Goal: Transaction & Acquisition: Purchase product/service

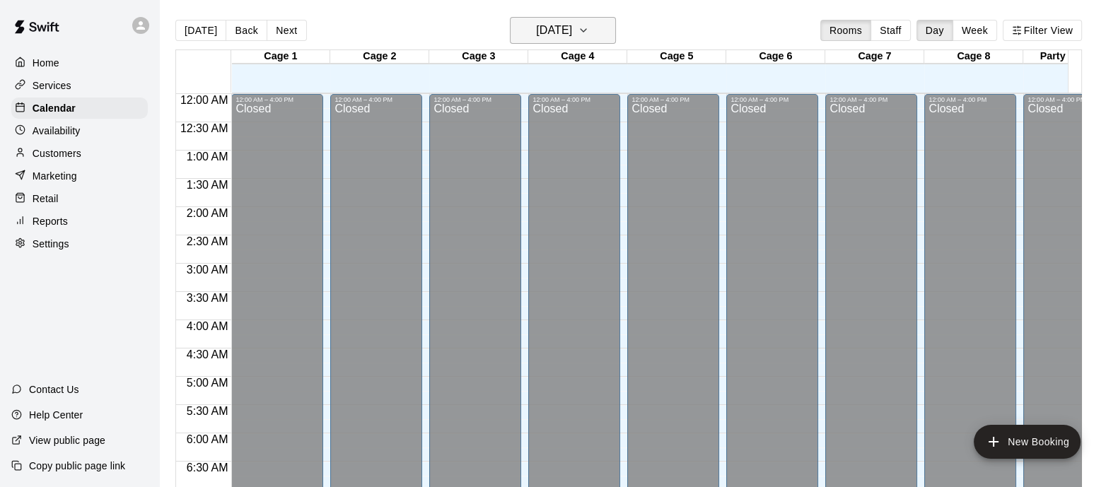
click at [586, 30] on icon "button" at bounding box center [583, 30] width 6 height 3
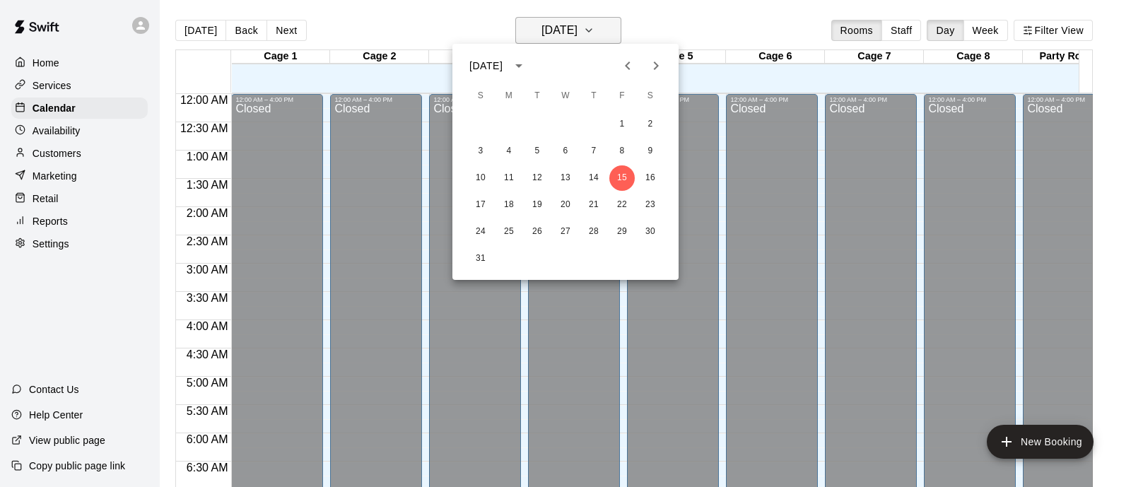
click at [604, 30] on div at bounding box center [565, 243] width 1131 height 487
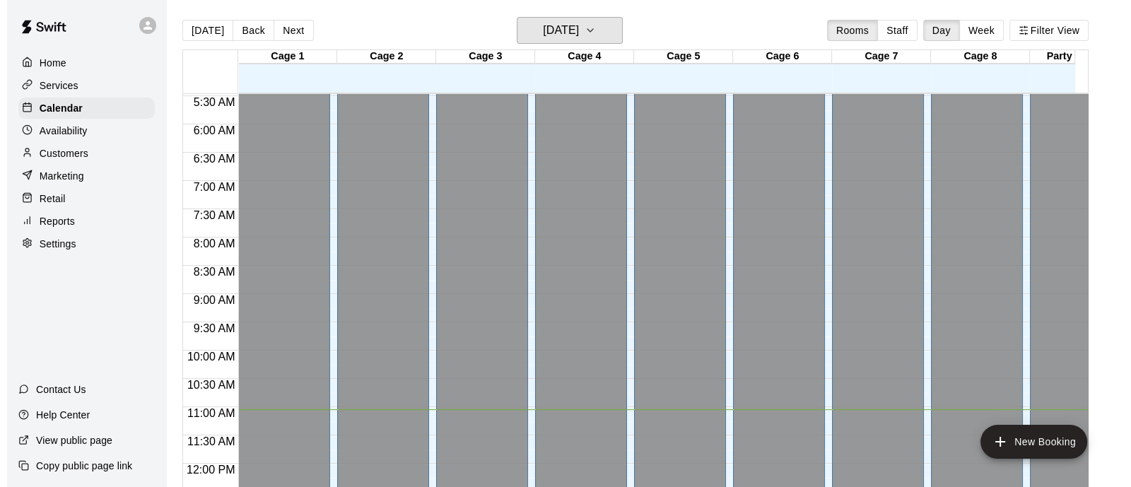
scroll to position [308, 0]
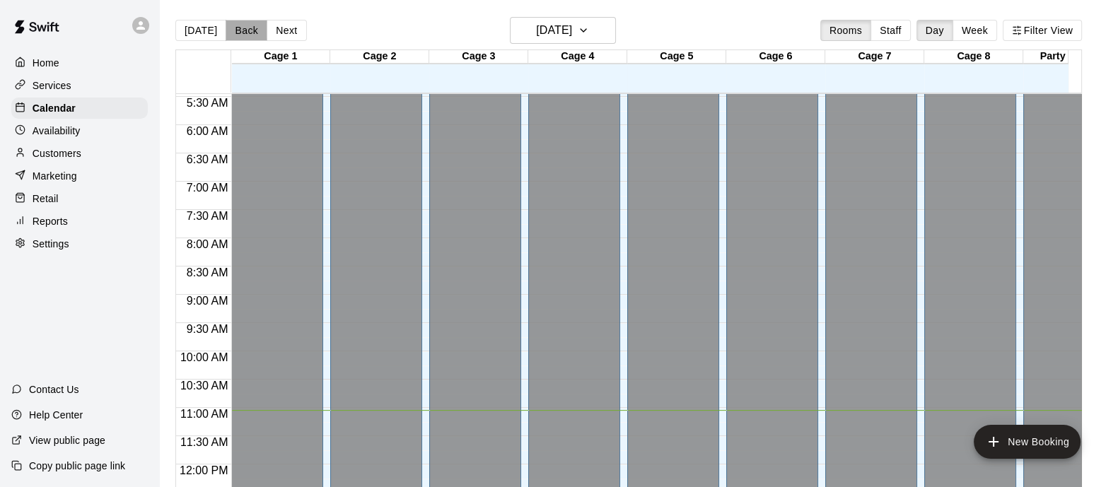
click at [249, 28] on button "Back" at bounding box center [247, 30] width 42 height 21
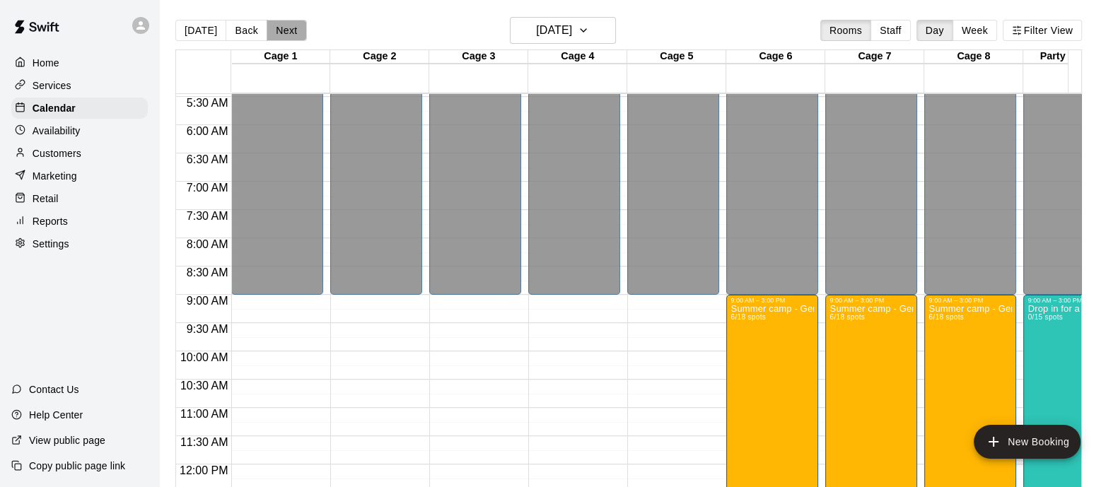
click at [287, 30] on button "Next" at bounding box center [287, 30] width 40 height 21
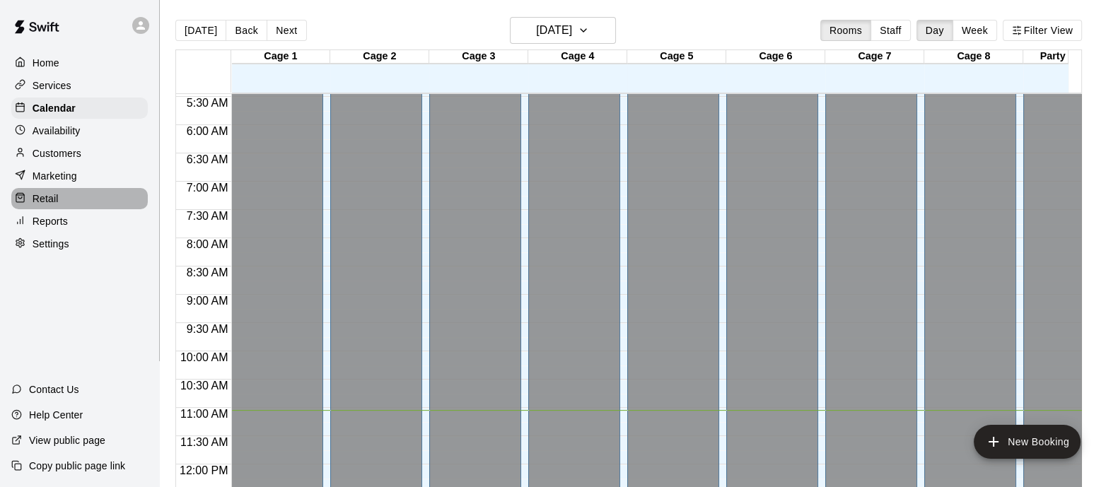
click at [44, 206] on p "Retail" at bounding box center [46, 199] width 26 height 14
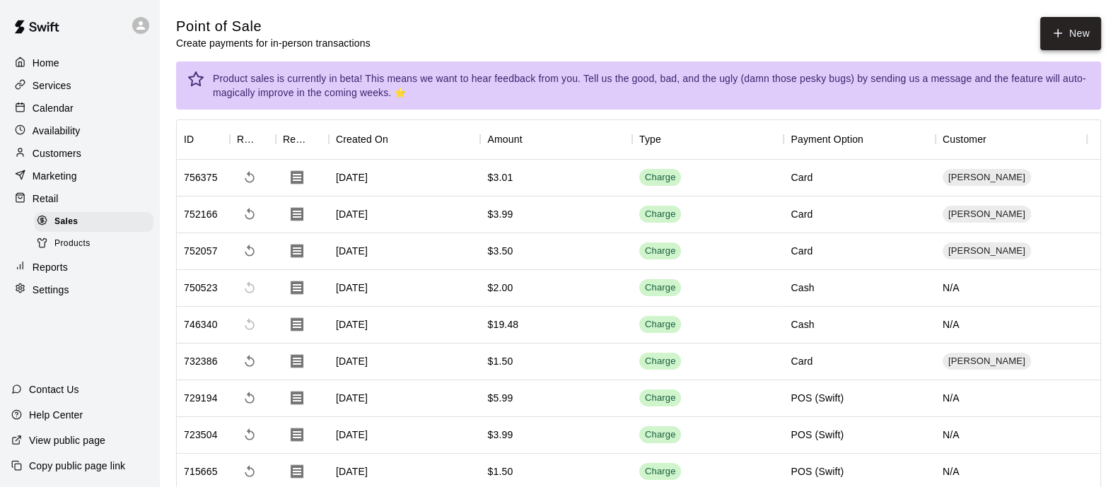
click at [1058, 33] on icon "button" at bounding box center [1058, 34] width 0 height 8
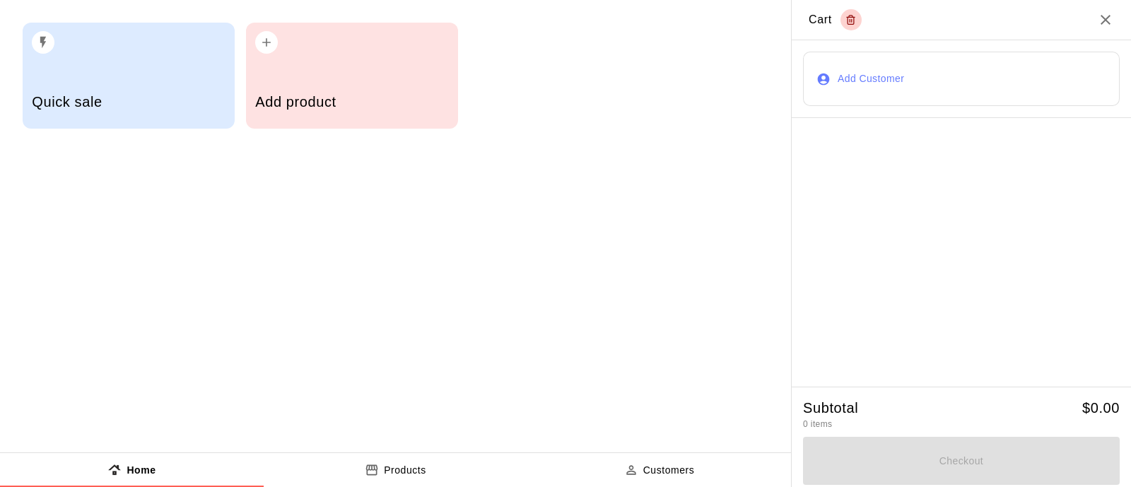
click at [861, 76] on button "Add Customer" at bounding box center [961, 79] width 317 height 55
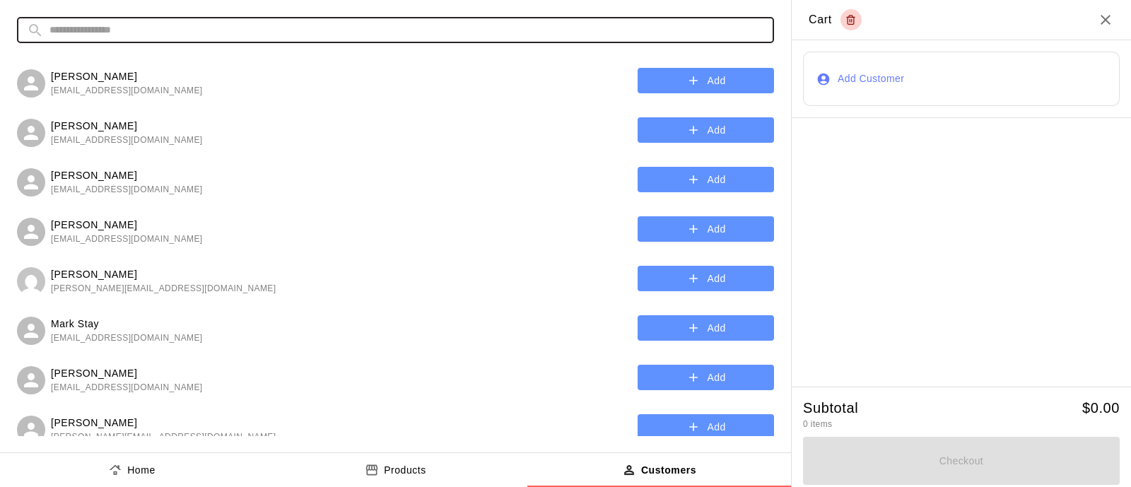
click at [407, 25] on input "text" at bounding box center [406, 30] width 715 height 26
click at [155, 28] on input "**********" at bounding box center [389, 30] width 681 height 26
drag, startPoint x: 111, startPoint y: 29, endPoint x: 69, endPoint y: 30, distance: 41.7
click at [69, 30] on input "**********" at bounding box center [389, 30] width 681 height 26
type input "*"
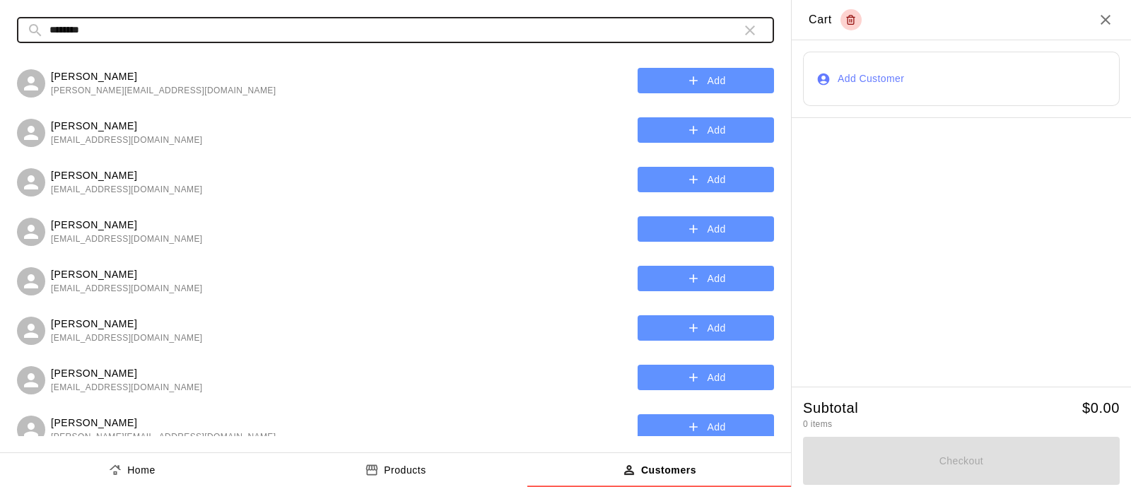
type input "********"
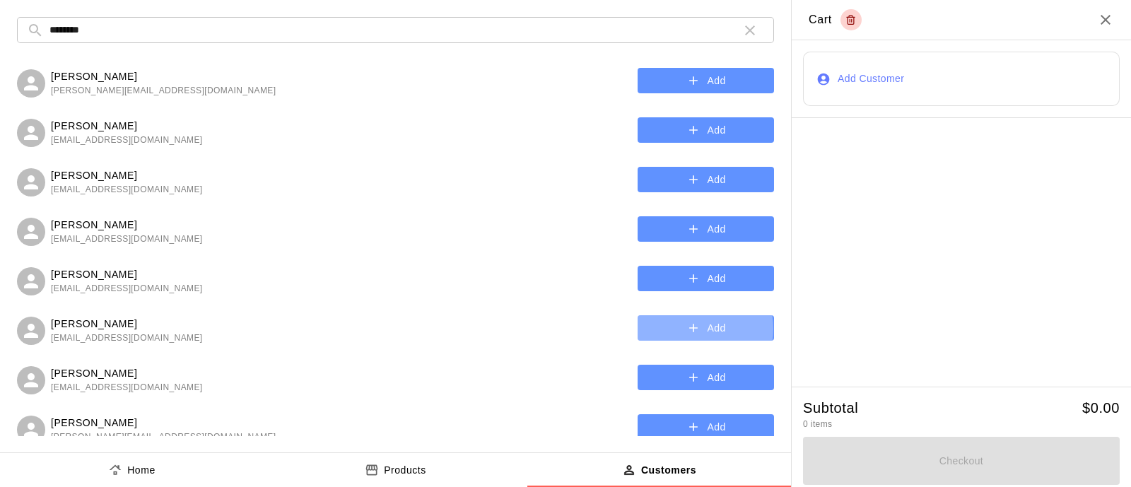
click at [686, 329] on icon "button" at bounding box center [693, 328] width 14 height 14
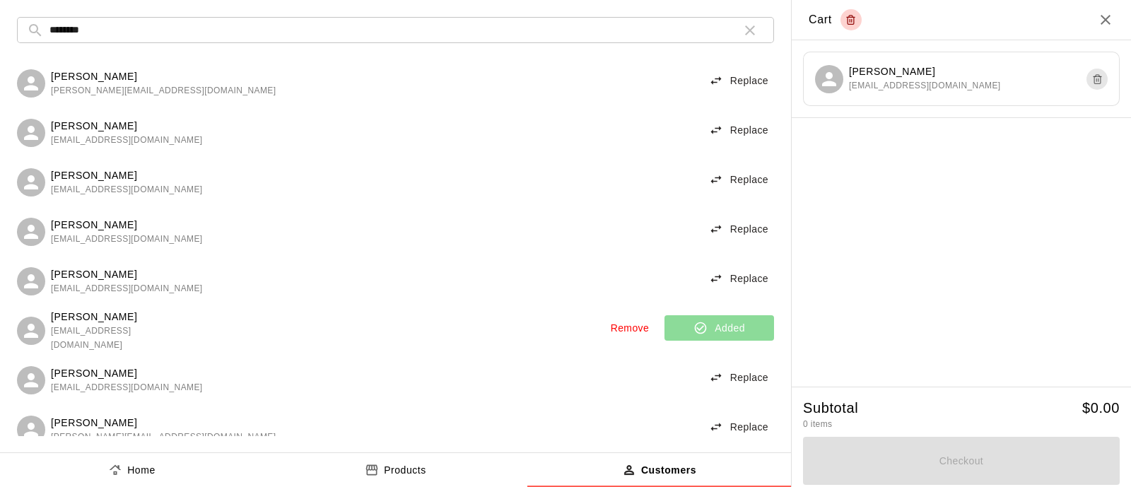
click at [913, 203] on div at bounding box center [961, 252] width 339 height 268
click at [753, 30] on icon "button" at bounding box center [750, 30] width 17 height 17
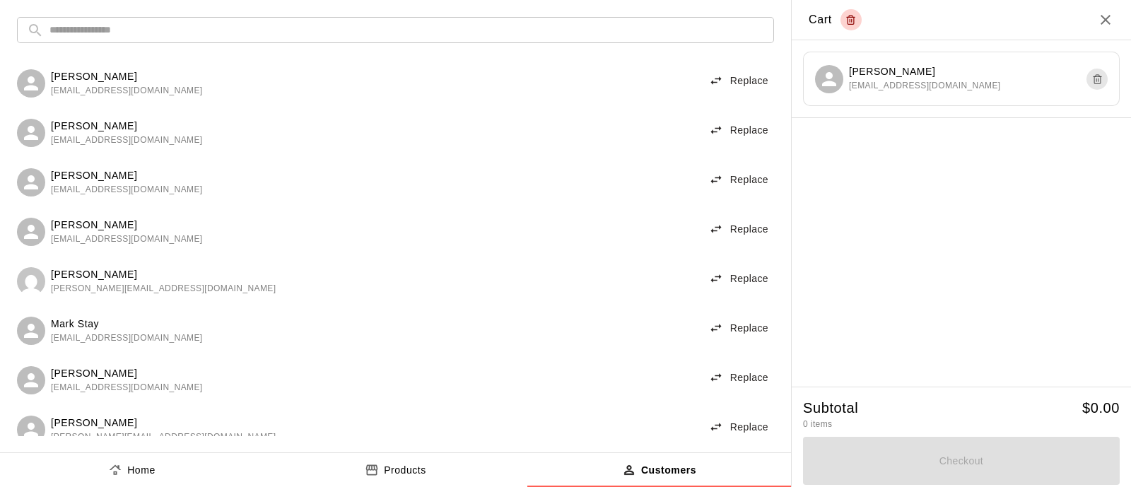
click at [753, 30] on input "text" at bounding box center [406, 30] width 715 height 26
click at [937, 271] on div at bounding box center [961, 252] width 339 height 268
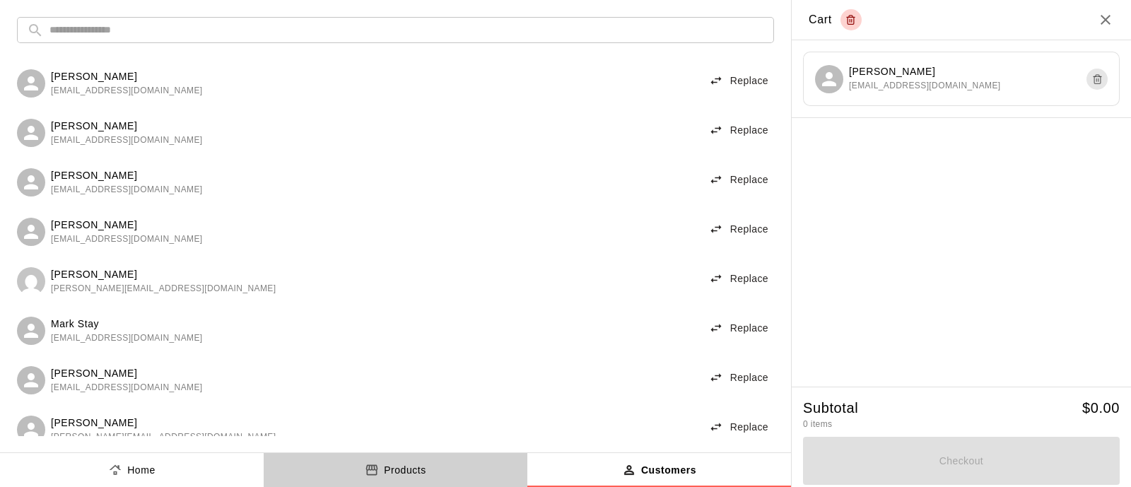
click at [410, 469] on p "Products" at bounding box center [405, 470] width 42 height 15
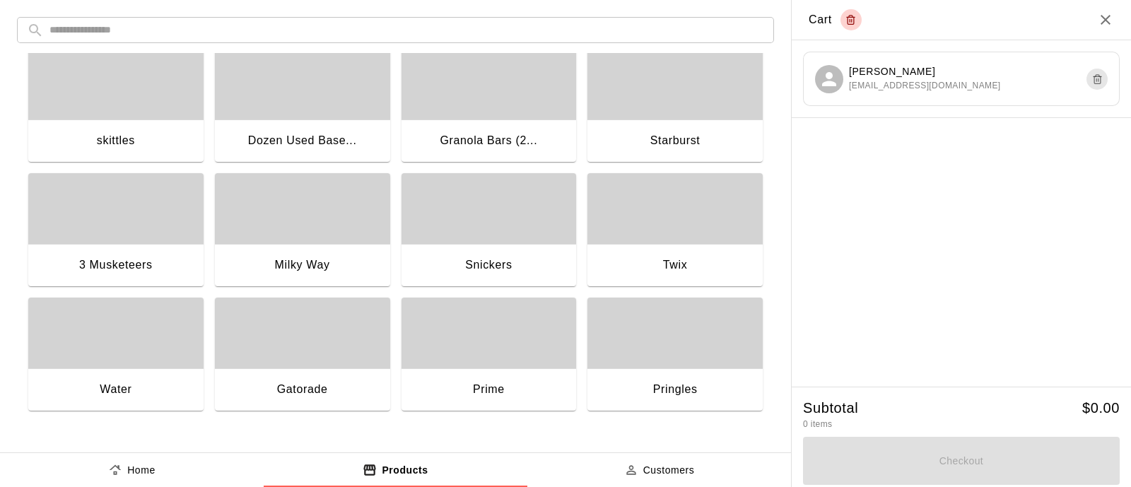
scroll to position [15, 0]
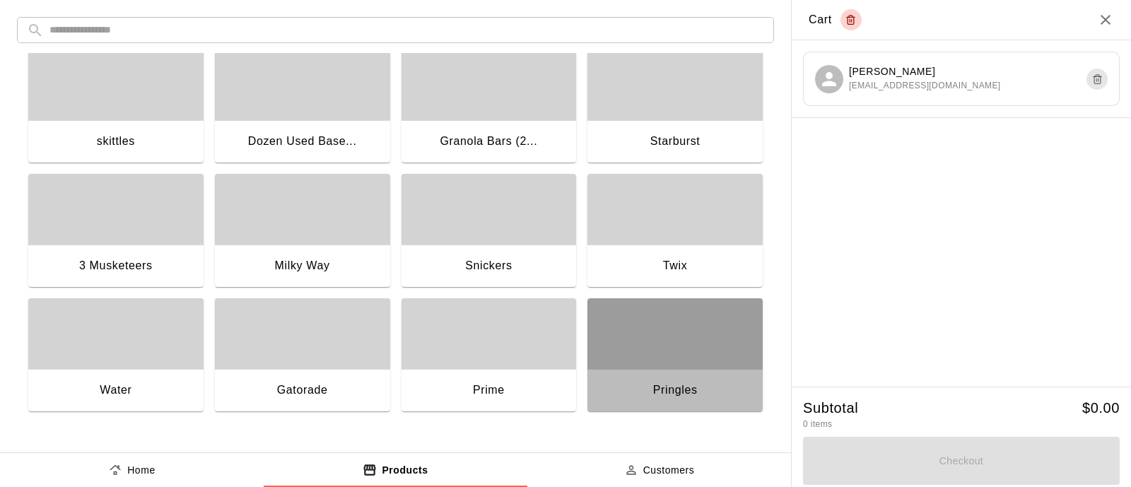
click at [645, 317] on div "button" at bounding box center [675, 333] width 175 height 71
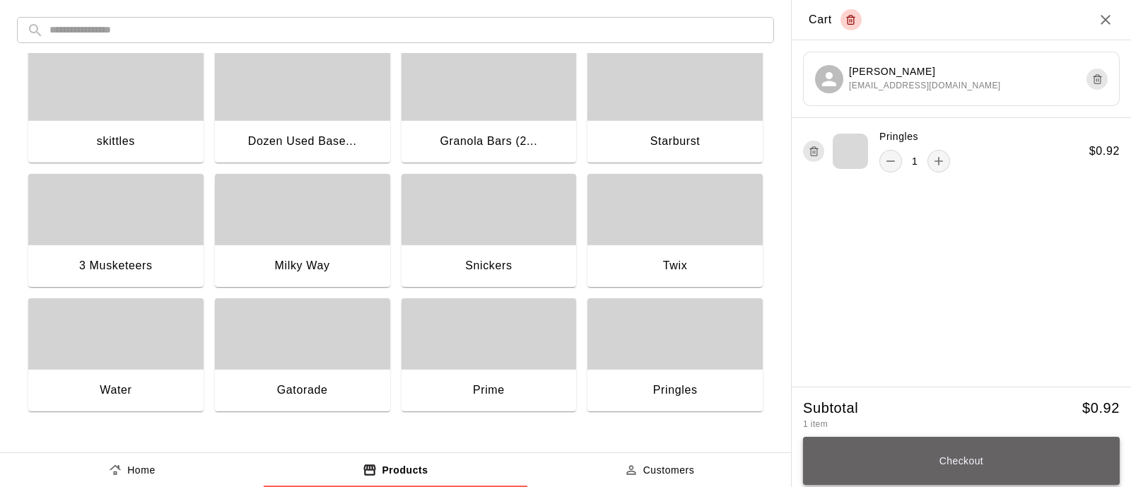
click at [937, 455] on button "Checkout" at bounding box center [961, 461] width 317 height 48
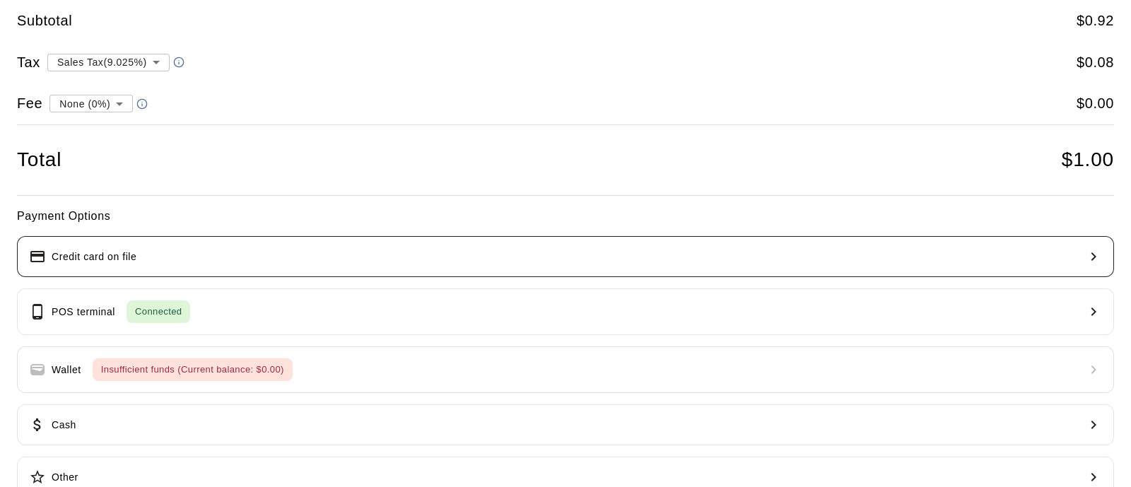
scroll to position [0, 0]
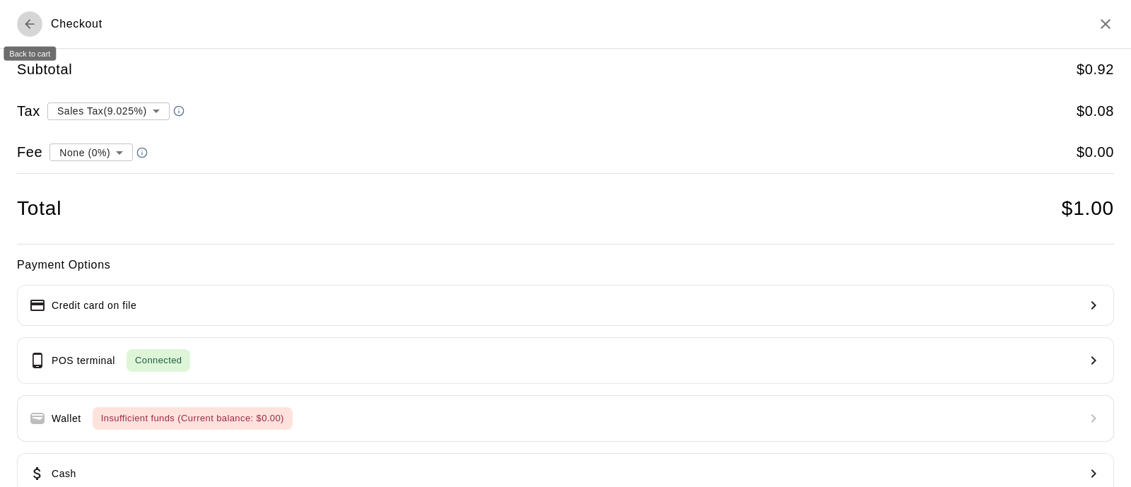
click at [34, 21] on icon "Back to cart" at bounding box center [30, 24] width 14 height 14
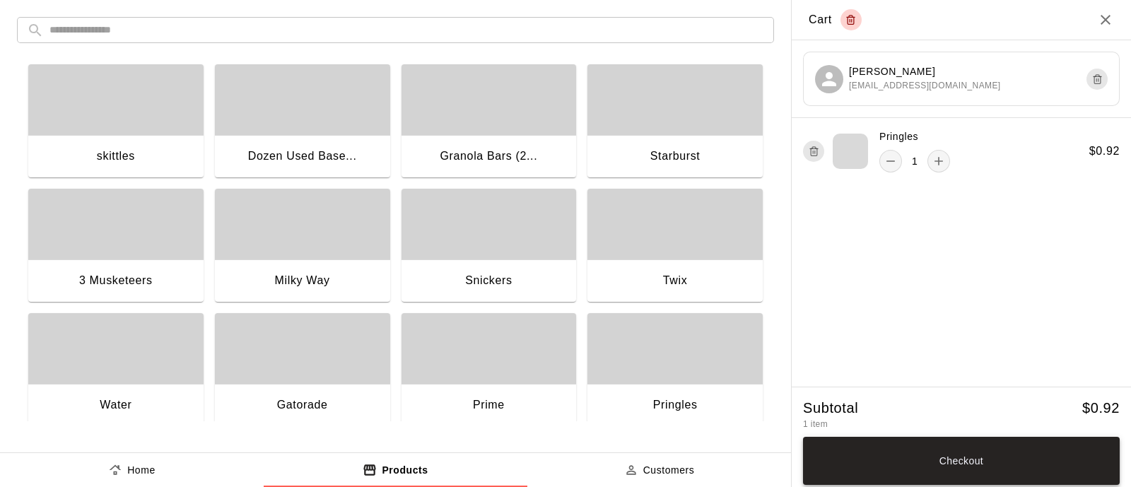
click at [927, 452] on button "Checkout" at bounding box center [961, 461] width 317 height 48
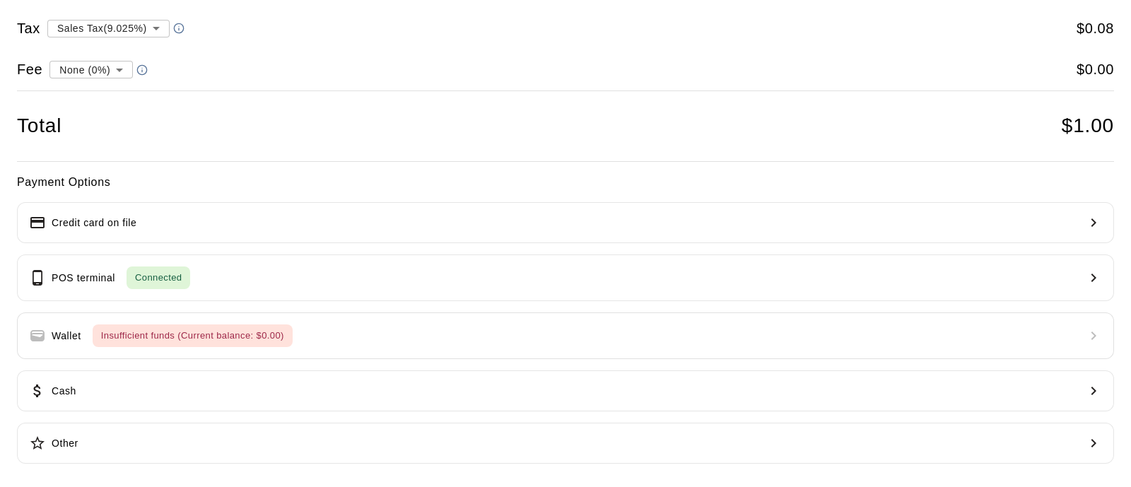
scroll to position [82, 0]
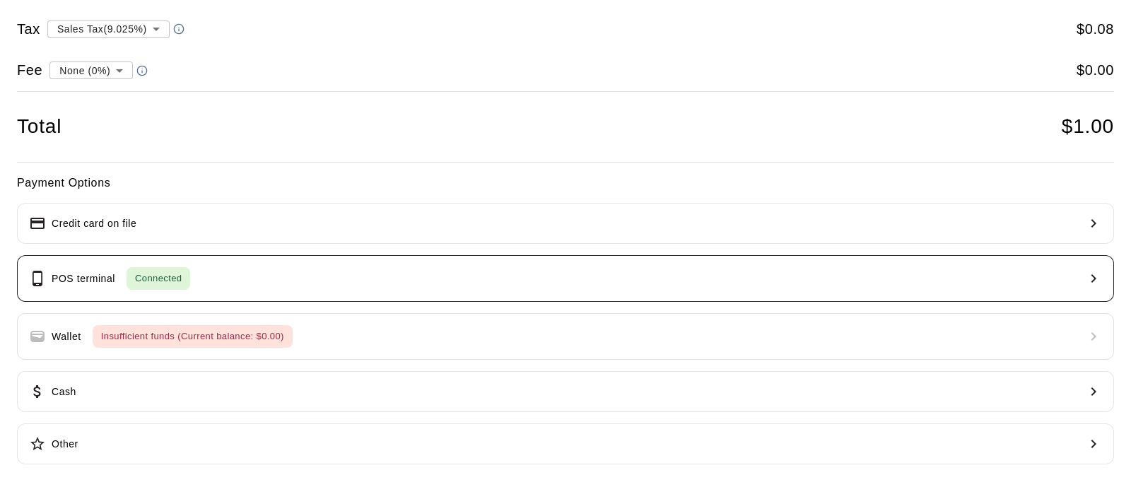
click at [209, 290] on button "POS terminal Connected" at bounding box center [565, 278] width 1097 height 47
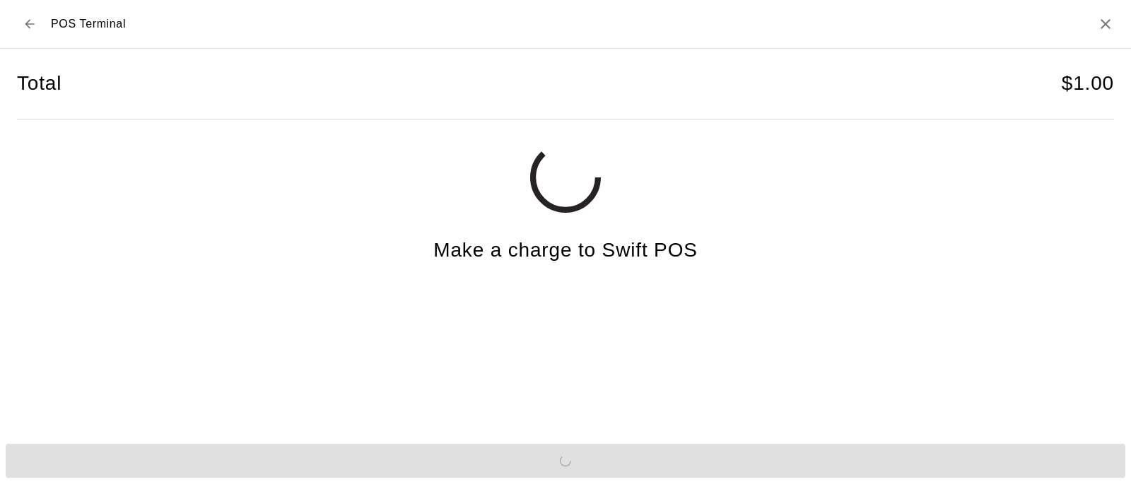
scroll to position [0, 0]
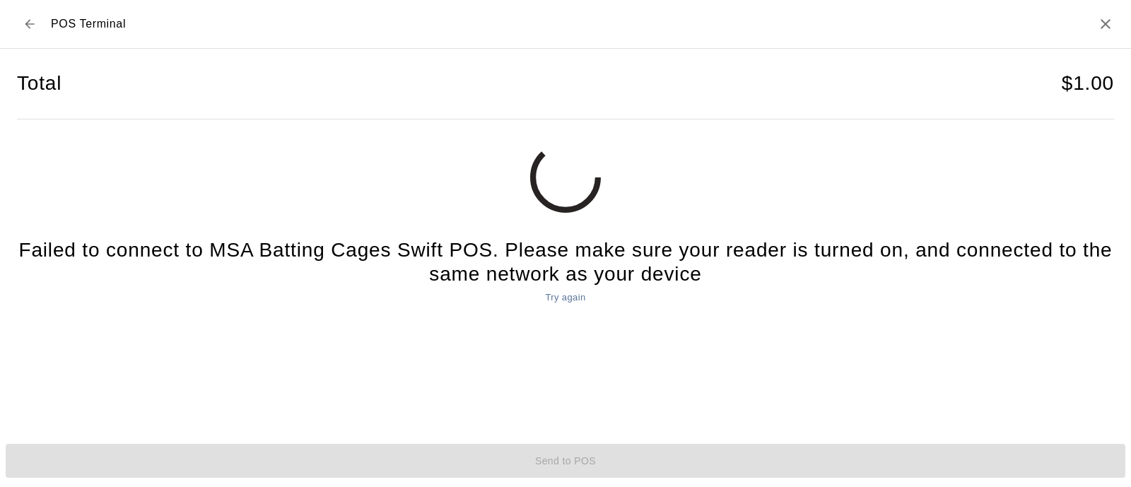
click at [562, 294] on button "Try again" at bounding box center [565, 298] width 47 height 22
click at [31, 22] on icon "Back to checkout" at bounding box center [30, 24] width 14 height 14
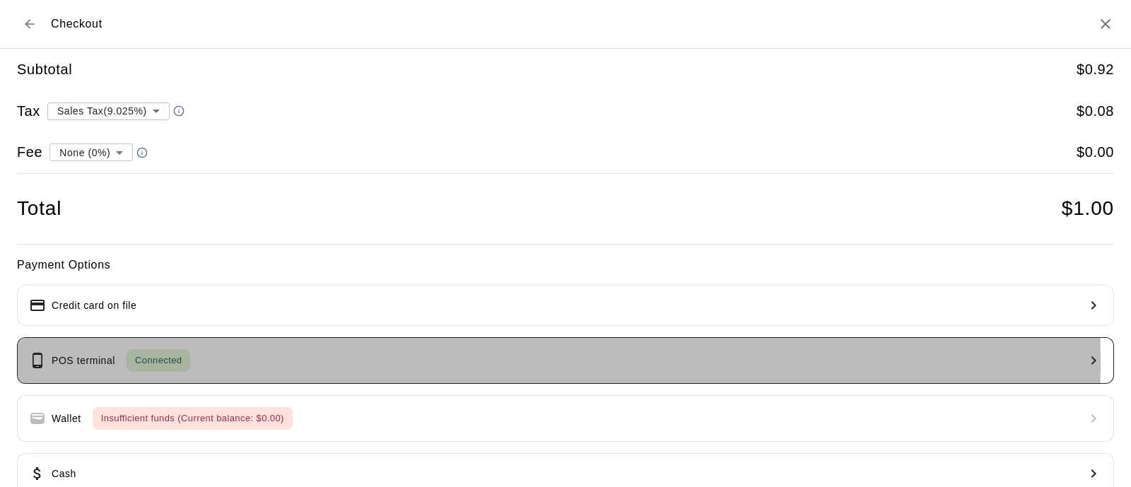
click at [216, 361] on button "POS terminal Connected" at bounding box center [565, 360] width 1097 height 47
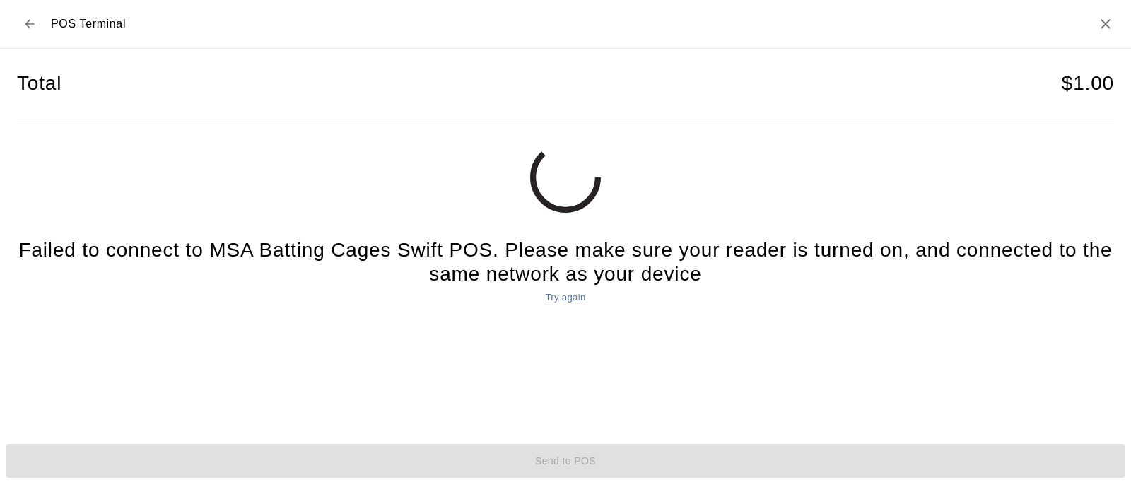
click at [586, 297] on button "Try again" at bounding box center [565, 298] width 47 height 22
click at [30, 18] on icon "Back to checkout" at bounding box center [30, 24] width 14 height 14
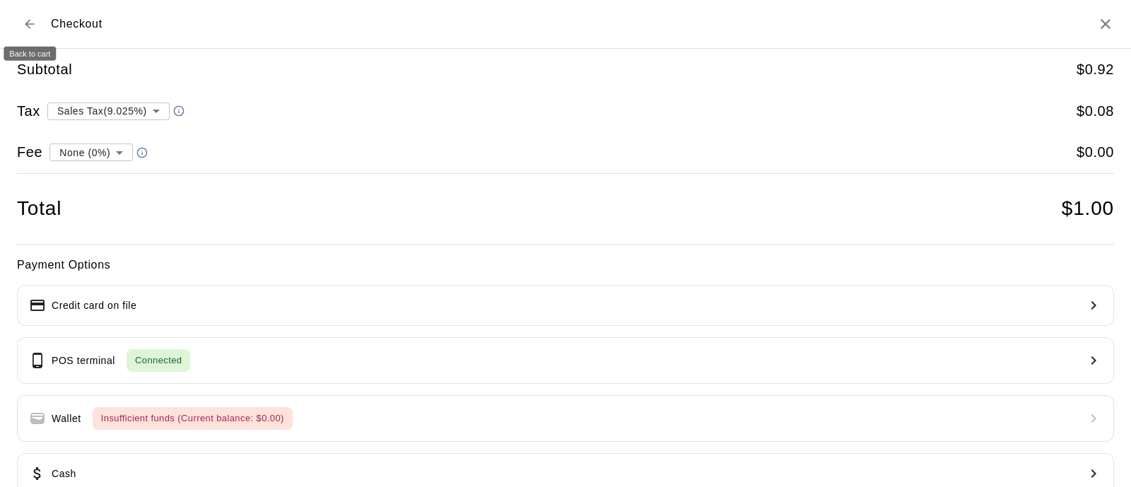
click at [35, 21] on icon "Back to cart" at bounding box center [30, 24] width 14 height 14
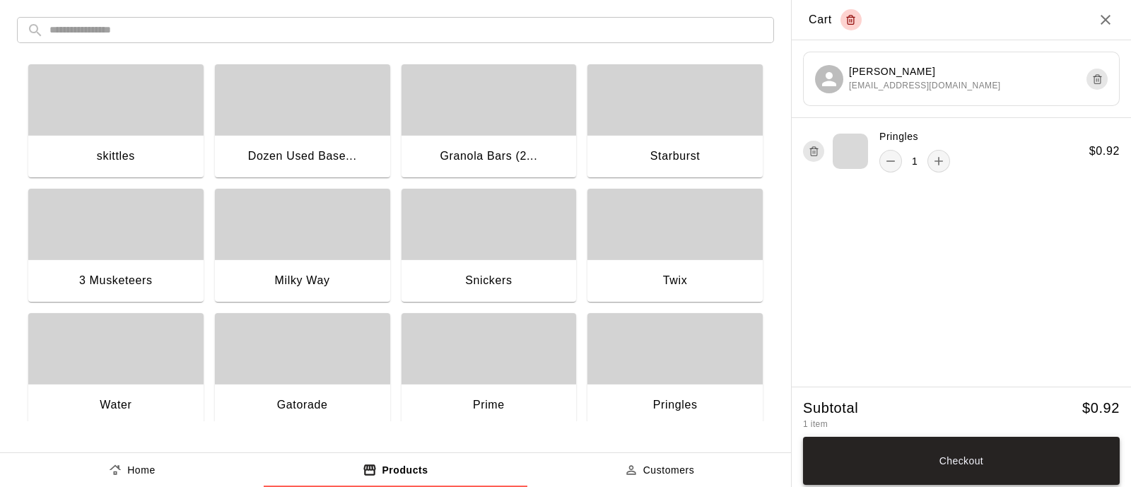
click at [988, 462] on button "Checkout" at bounding box center [961, 461] width 317 height 48
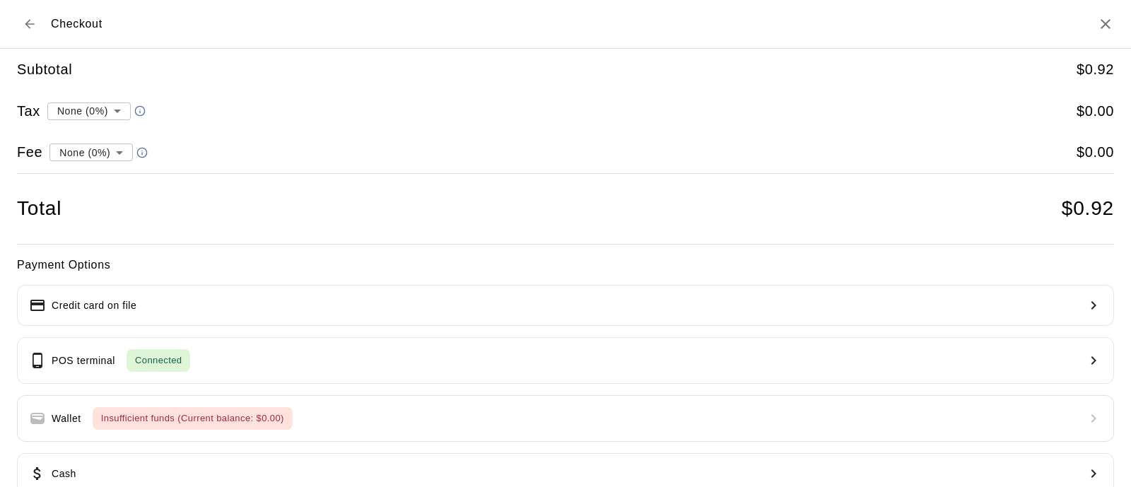
type input "**********"
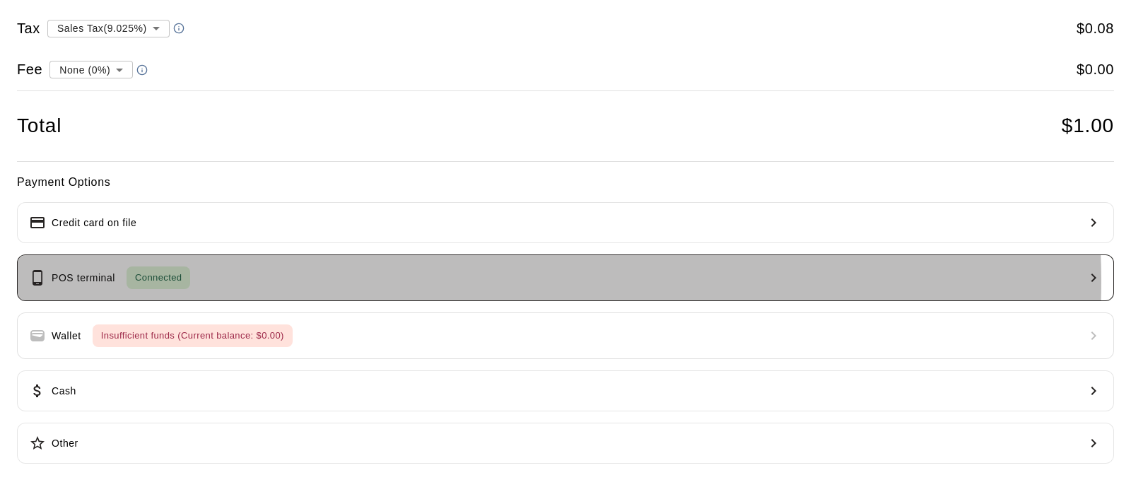
click at [471, 281] on button "POS terminal Connected" at bounding box center [565, 278] width 1097 height 47
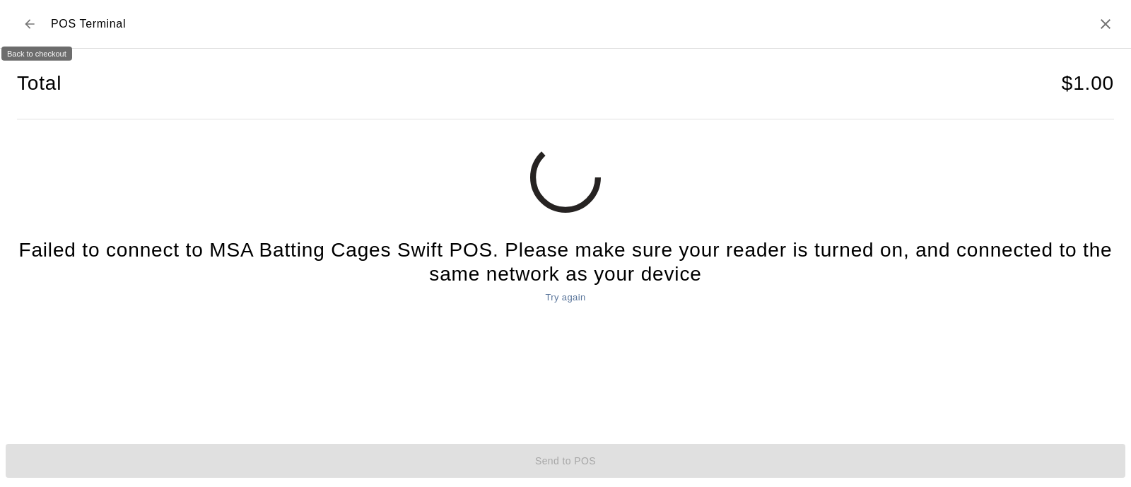
click at [34, 31] on button "Back to checkout" at bounding box center [29, 23] width 25 height 25
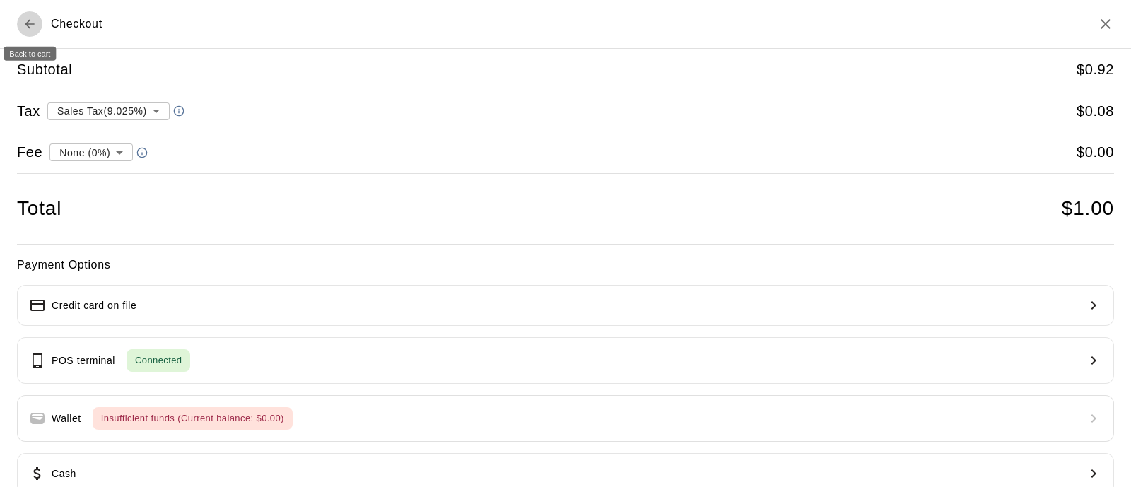
click at [34, 27] on icon "Back to cart" at bounding box center [30, 24] width 14 height 14
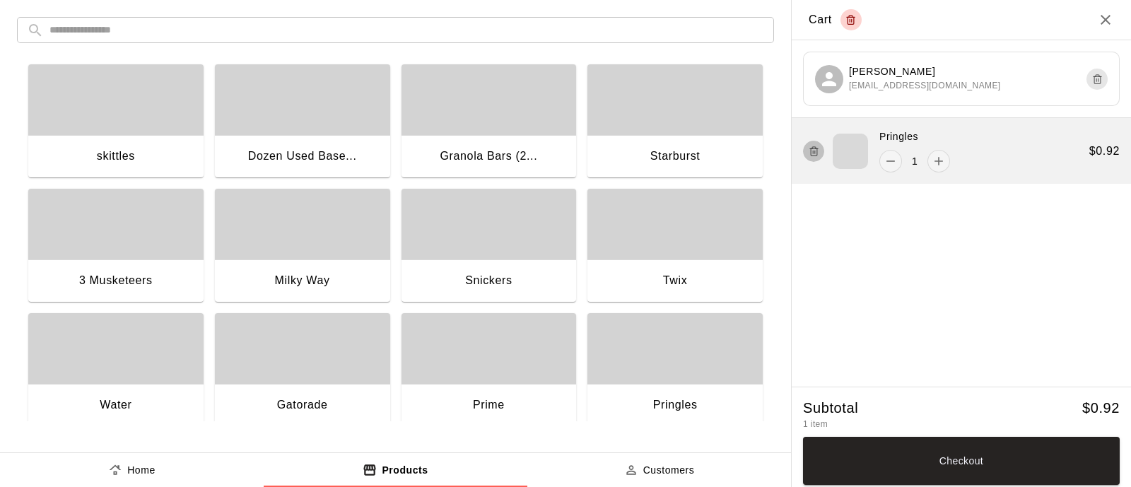
click at [812, 151] on icon "button" at bounding box center [814, 151] width 11 height 17
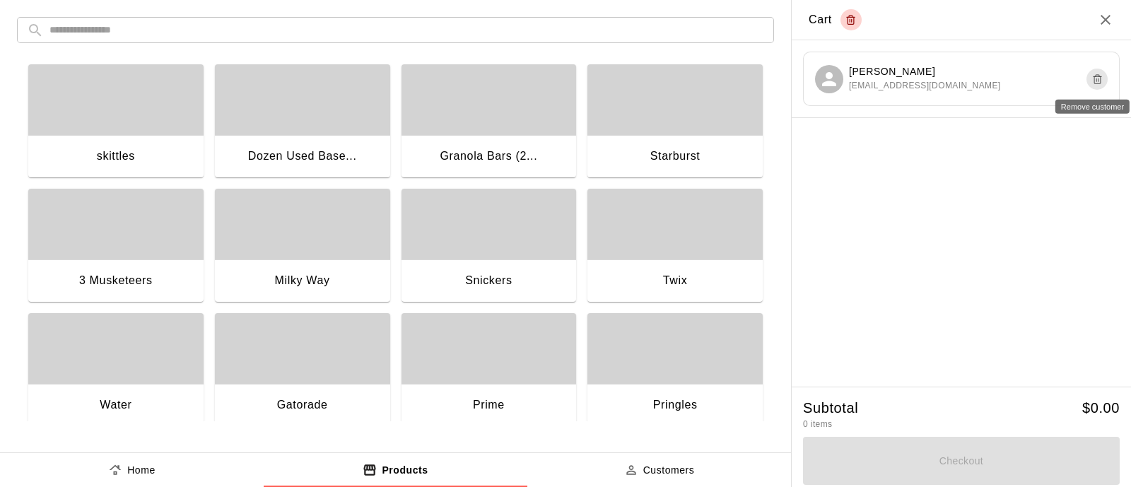
click at [1090, 72] on button "Remove customer" at bounding box center [1097, 79] width 21 height 21
